Goal: Book appointment/travel/reservation

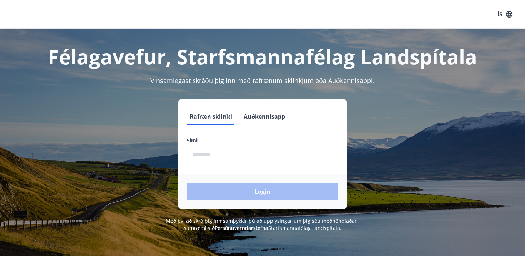
click at [272, 161] on input "phone" at bounding box center [262, 154] width 151 height 18
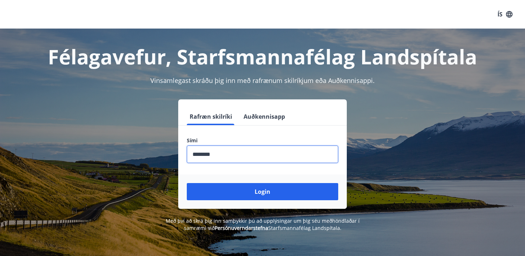
type input "********"
click at [187, 183] on button "Login" at bounding box center [262, 191] width 151 height 17
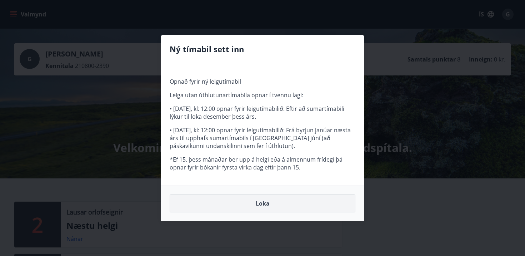
click at [269, 201] on button "Loka" at bounding box center [263, 203] width 186 height 18
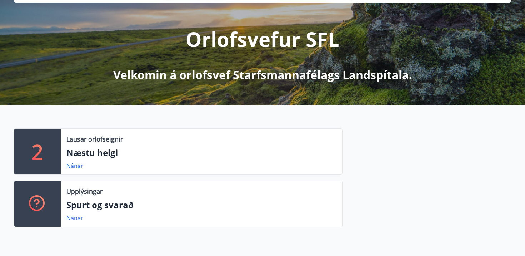
scroll to position [75, 0]
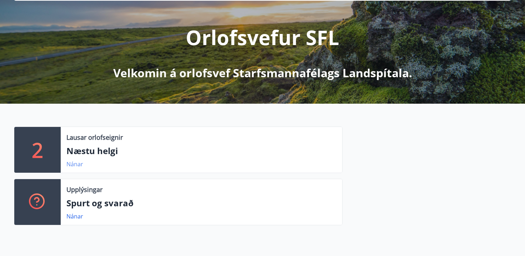
click at [79, 165] on link "Nánar" at bounding box center [74, 164] width 17 height 8
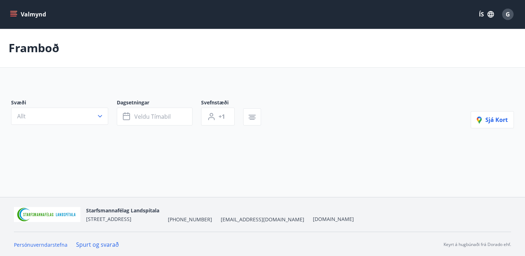
type input "*"
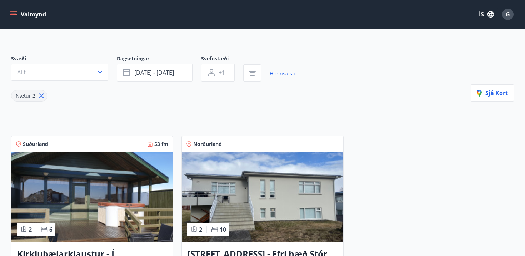
scroll to position [47, 0]
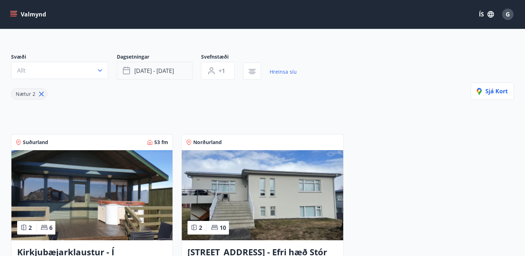
click at [158, 74] on span "[DATE] - [DATE]" at bounding box center [154, 71] width 40 height 8
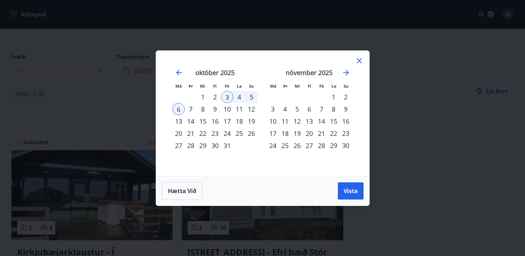
click at [358, 56] on div "Má Þr Mi Fi Fö La Su Má Þr Mi Fi Fö La Su [DATE] 1 2 3 4 5 6 7 8 9 10 11 12 13 …" at bounding box center [262, 113] width 213 height 125
click at [358, 58] on icon at bounding box center [359, 60] width 9 height 9
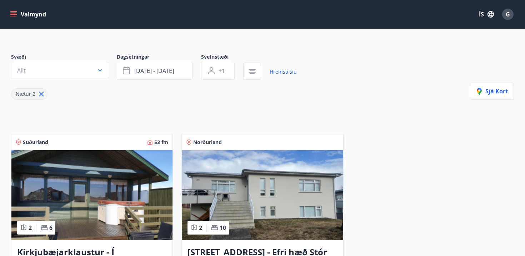
click at [104, 176] on img at bounding box center [91, 195] width 161 height 90
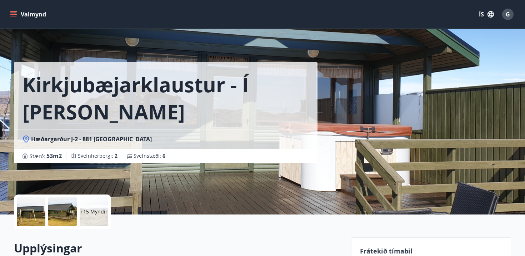
scroll to position [115, 0]
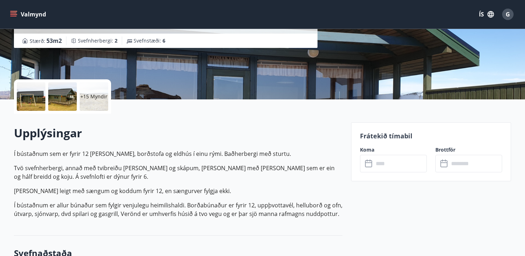
click at [391, 162] on input "text" at bounding box center [400, 164] width 53 height 18
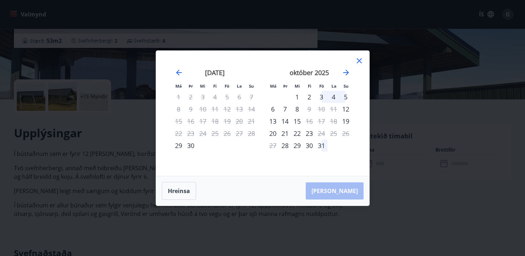
click at [189, 148] on div "30" at bounding box center [191, 145] width 12 height 12
click at [307, 98] on div "2" at bounding box center [309, 97] width 12 height 12
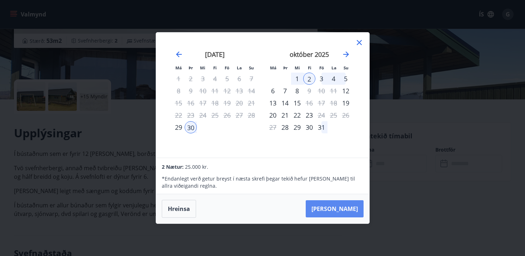
click at [344, 211] on button "[PERSON_NAME]" at bounding box center [335, 208] width 58 height 17
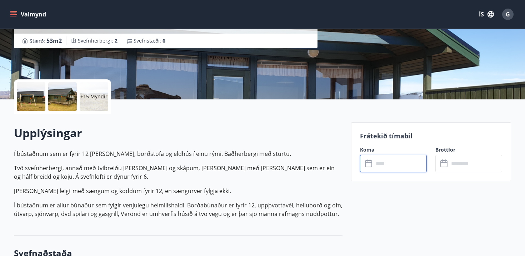
type input "******"
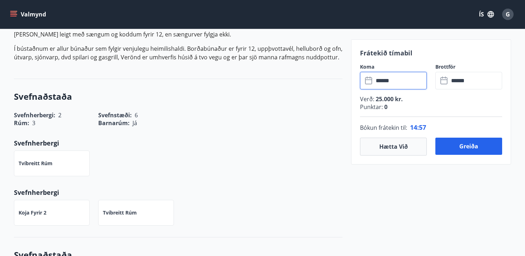
scroll to position [274, 0]
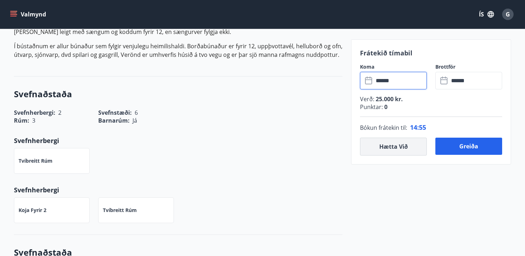
click at [393, 154] on button "Hætta við" at bounding box center [393, 147] width 67 height 18
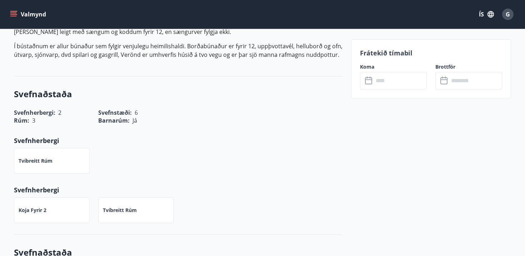
scroll to position [0, 0]
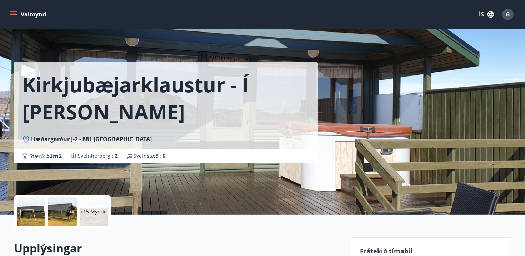
click at [27, 12] on button "Valmynd" at bounding box center [29, 14] width 40 height 13
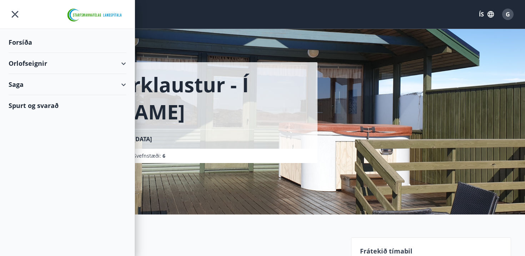
click at [115, 85] on div "Saga" at bounding box center [68, 84] width 118 height 21
click at [36, 130] on div "Punktar" at bounding box center [67, 132] width 106 height 15
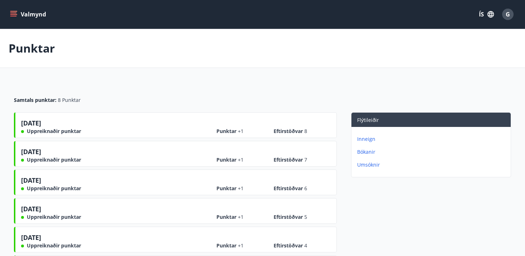
click at [369, 137] on p "Inneign" at bounding box center [432, 138] width 151 height 7
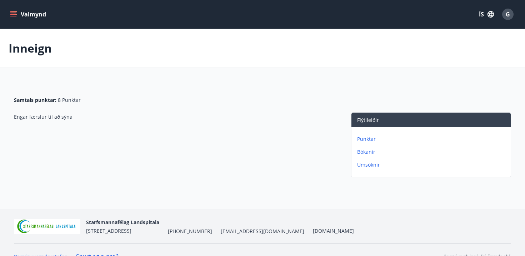
click at [367, 151] on p "Bókanir" at bounding box center [432, 151] width 151 height 7
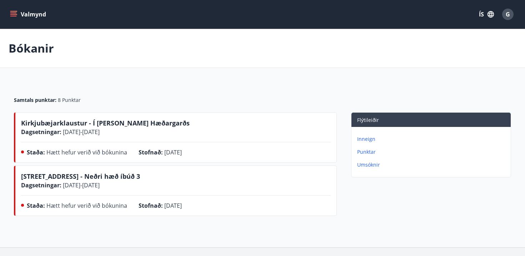
click at [509, 11] on span "G" at bounding box center [508, 14] width 4 height 8
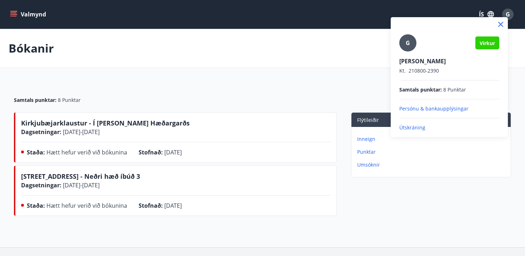
click at [433, 106] on p "Persónu & bankaupplýsingar" at bounding box center [449, 108] width 100 height 7
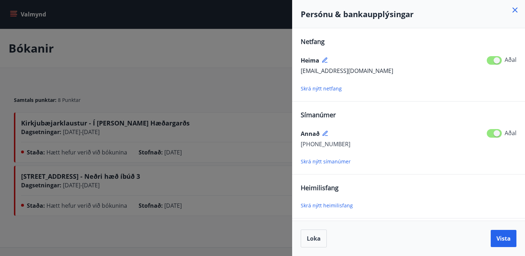
click at [514, 9] on icon at bounding box center [515, 10] width 9 height 9
